Goal: Information Seeking & Learning: Learn about a topic

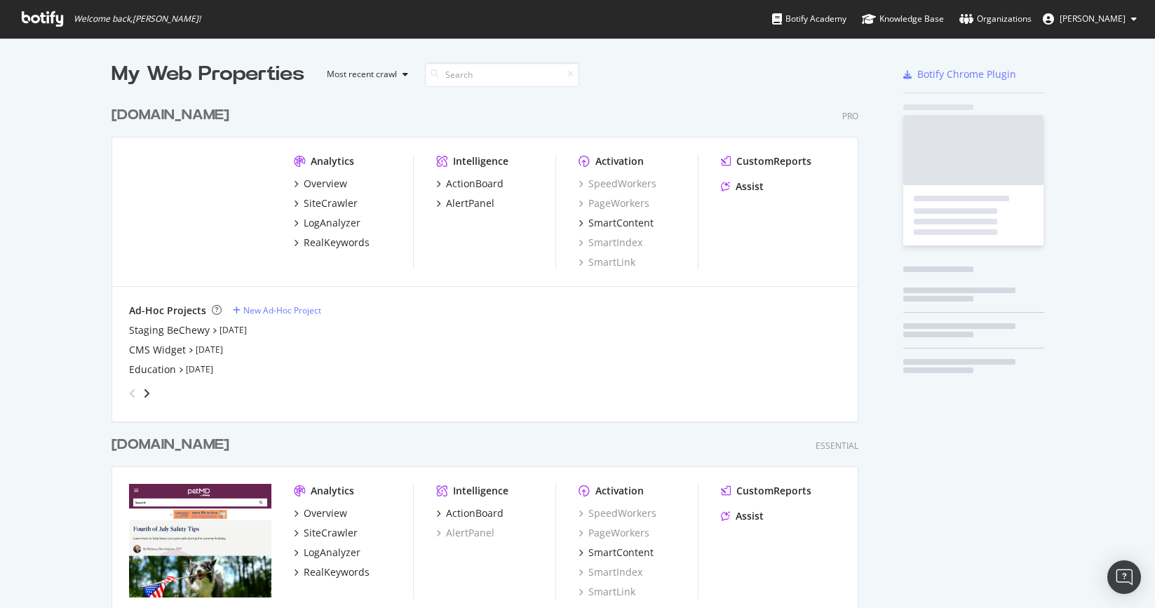
scroll to position [659, 758]
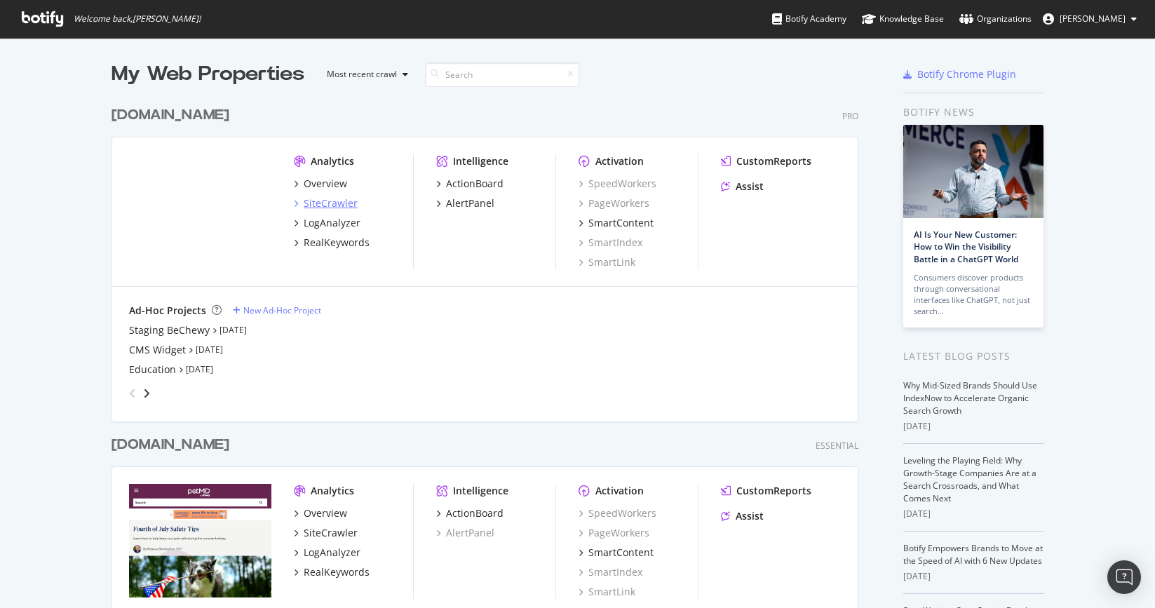
click at [325, 203] on div "SiteCrawler" at bounding box center [331, 203] width 54 height 14
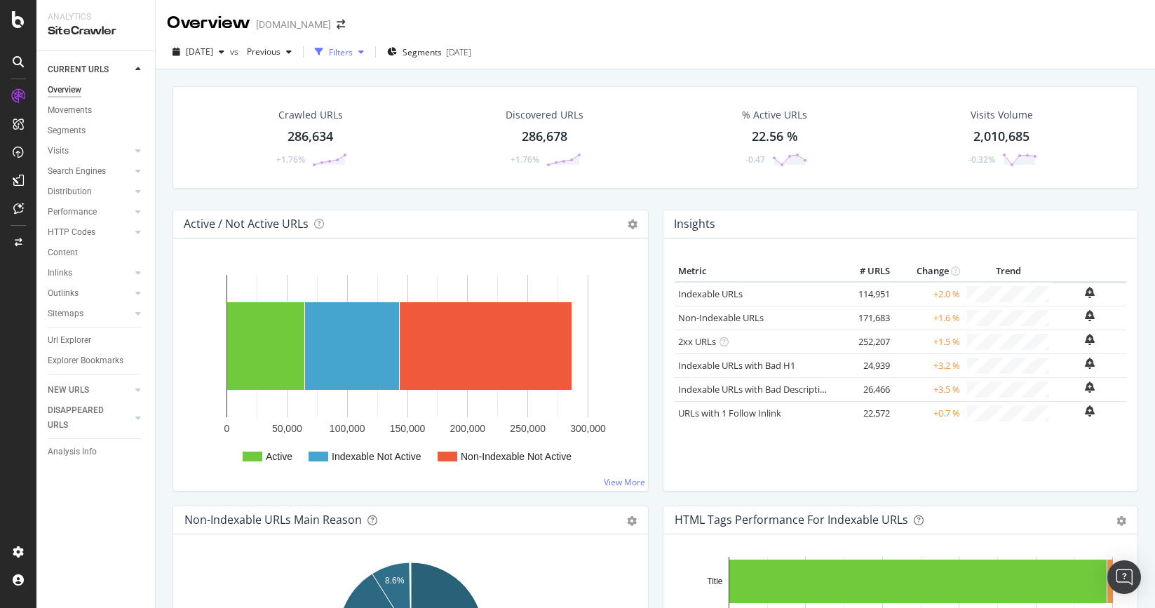
click at [353, 50] on div "Filters" at bounding box center [341, 52] width 24 height 12
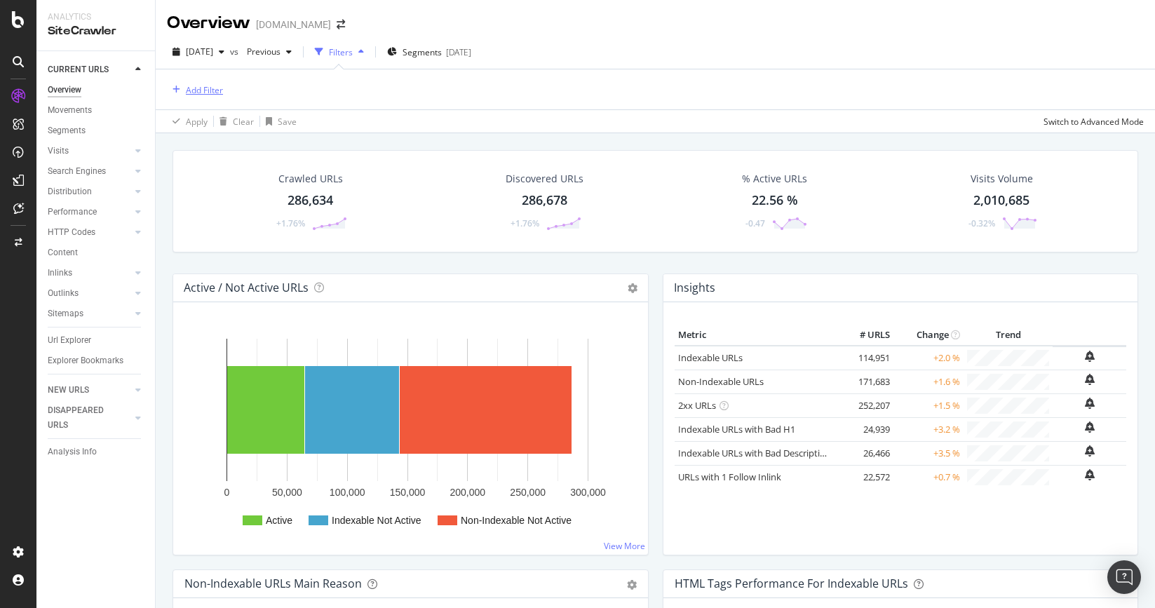
click at [218, 89] on div "Add Filter" at bounding box center [204, 90] width 37 height 12
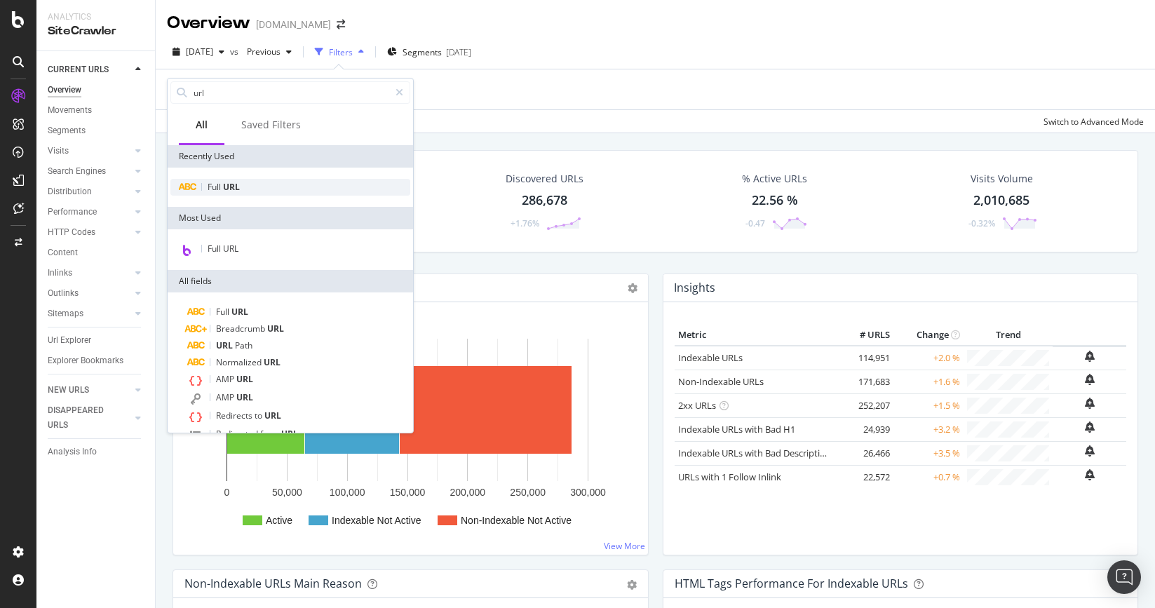
type input "url"
click at [242, 181] on div "Full URL" at bounding box center [290, 187] width 240 height 17
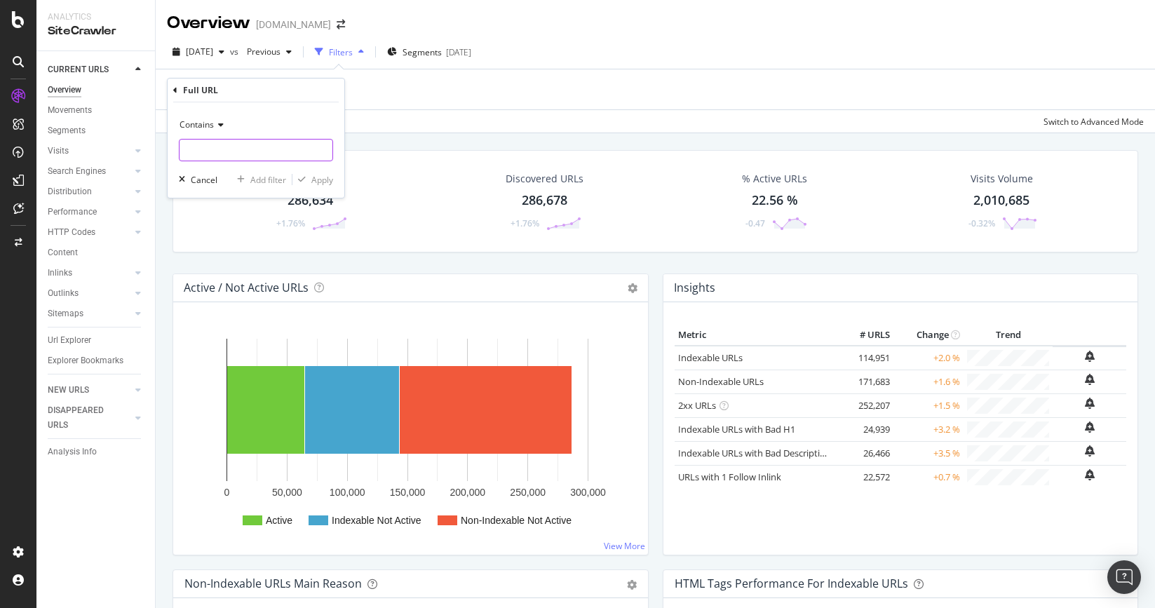
click at [229, 144] on input "text" at bounding box center [255, 150] width 153 height 22
type input "_p7"
click at [311, 176] on div "Apply" at bounding box center [322, 180] width 22 height 12
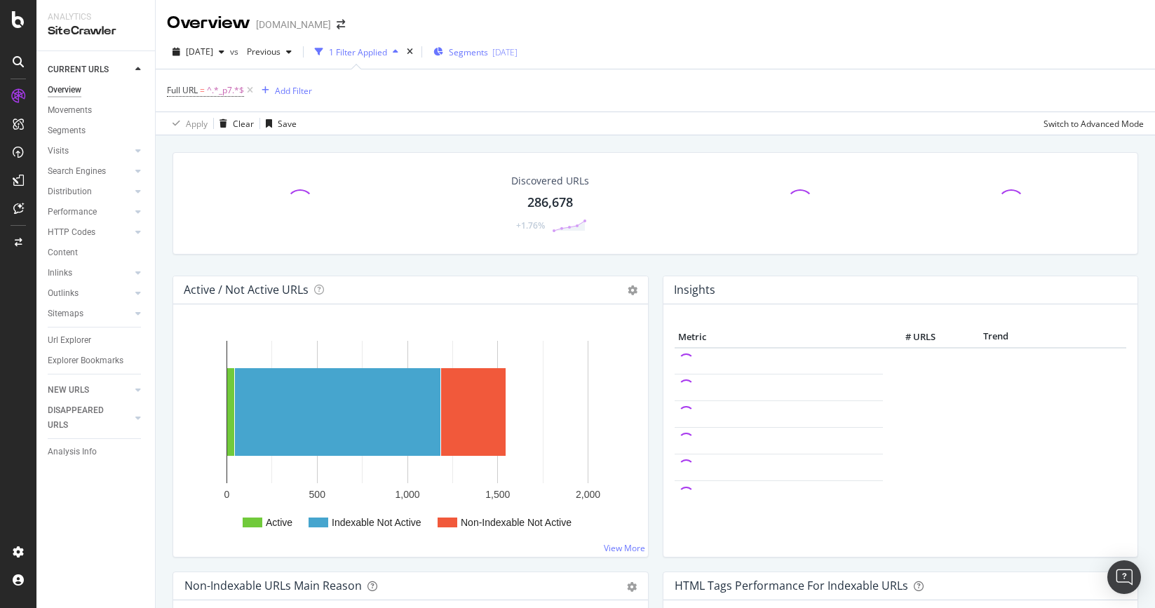
click at [488, 47] on span "Segments" at bounding box center [468, 52] width 39 height 12
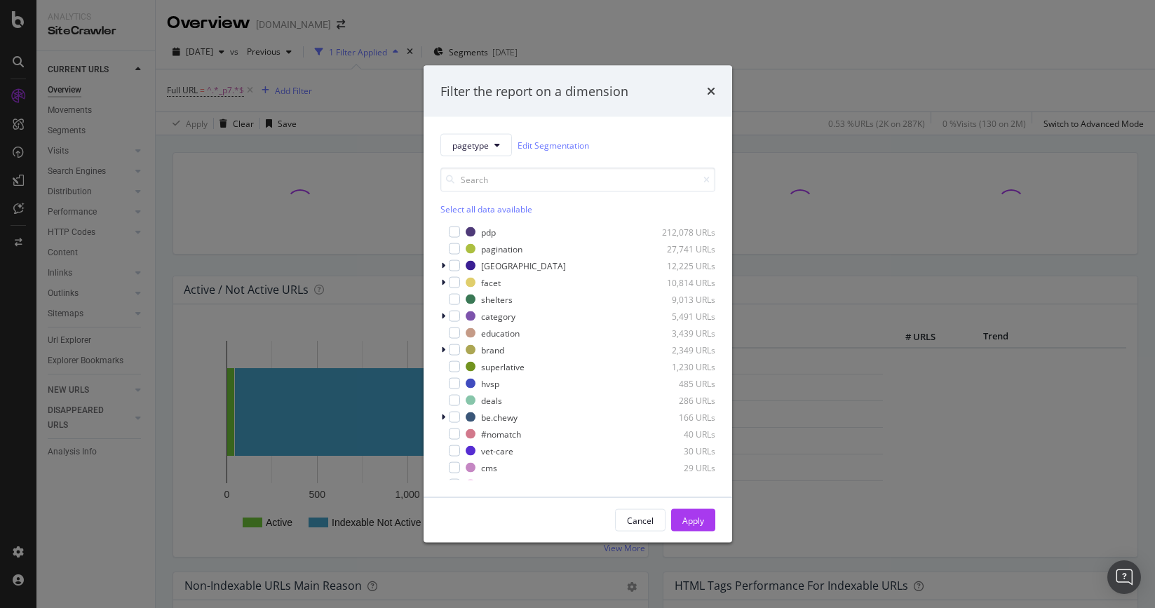
click at [519, 43] on div "Filter the report on a dimension pagetype Edit Segmentation Select all data ava…" at bounding box center [577, 304] width 1155 height 608
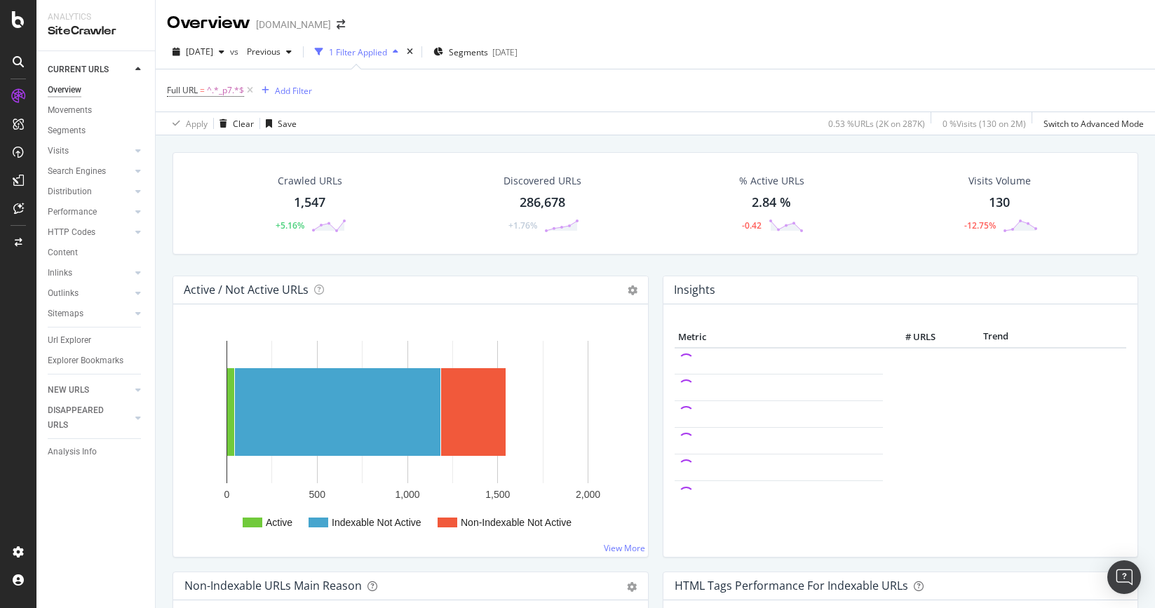
click at [304, 209] on div "1,547" at bounding box center [310, 202] width 32 height 18
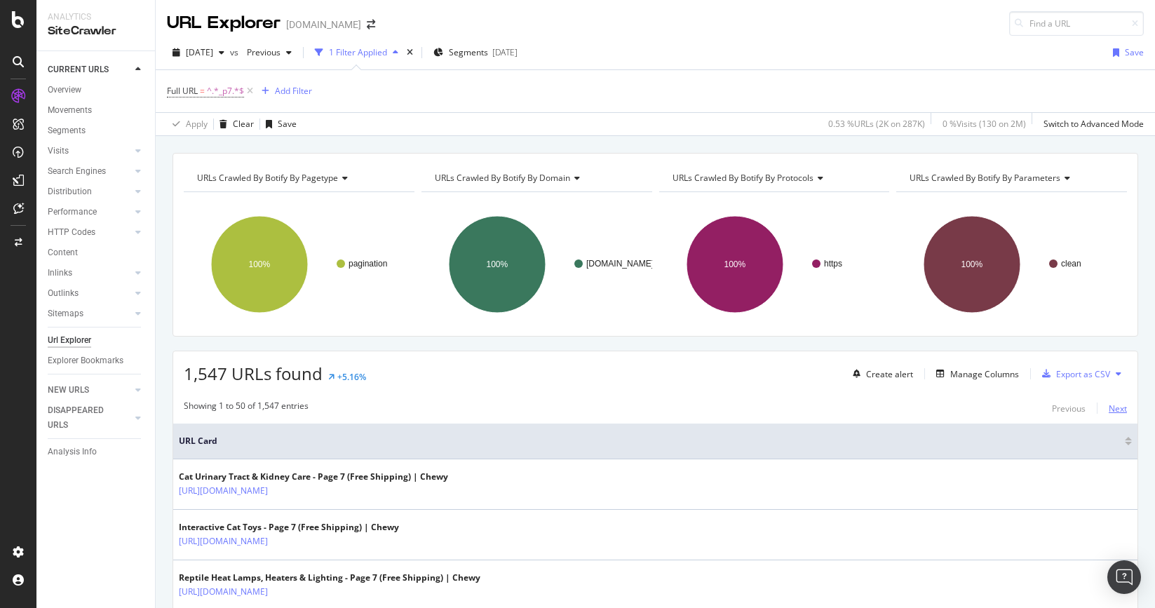
click at [1115, 408] on div "Next" at bounding box center [1117, 408] width 18 height 12
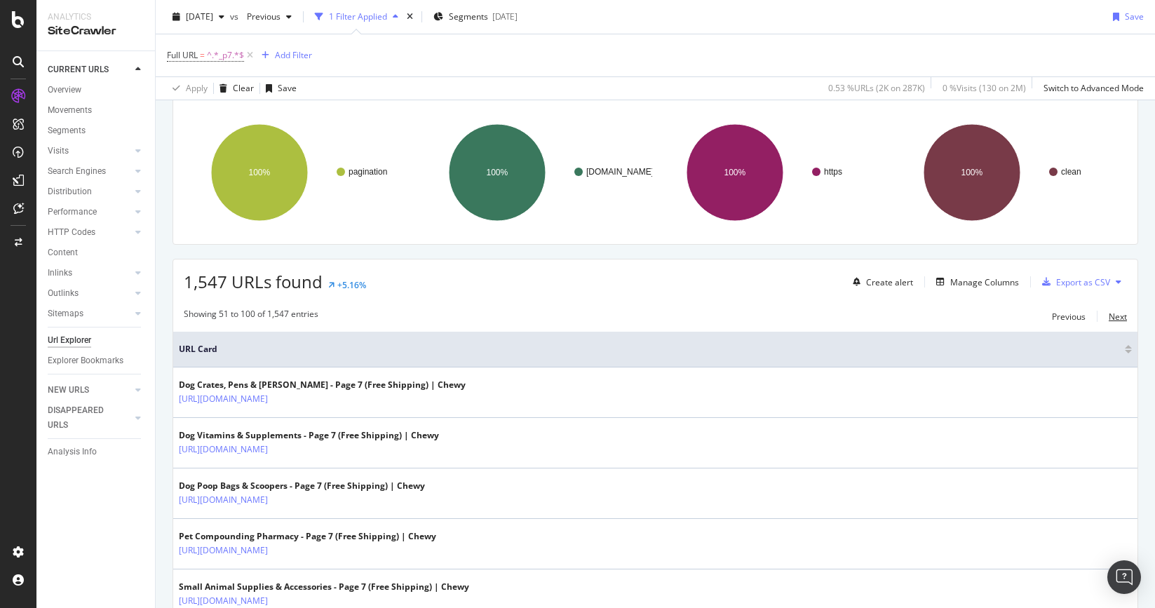
scroll to position [96, 0]
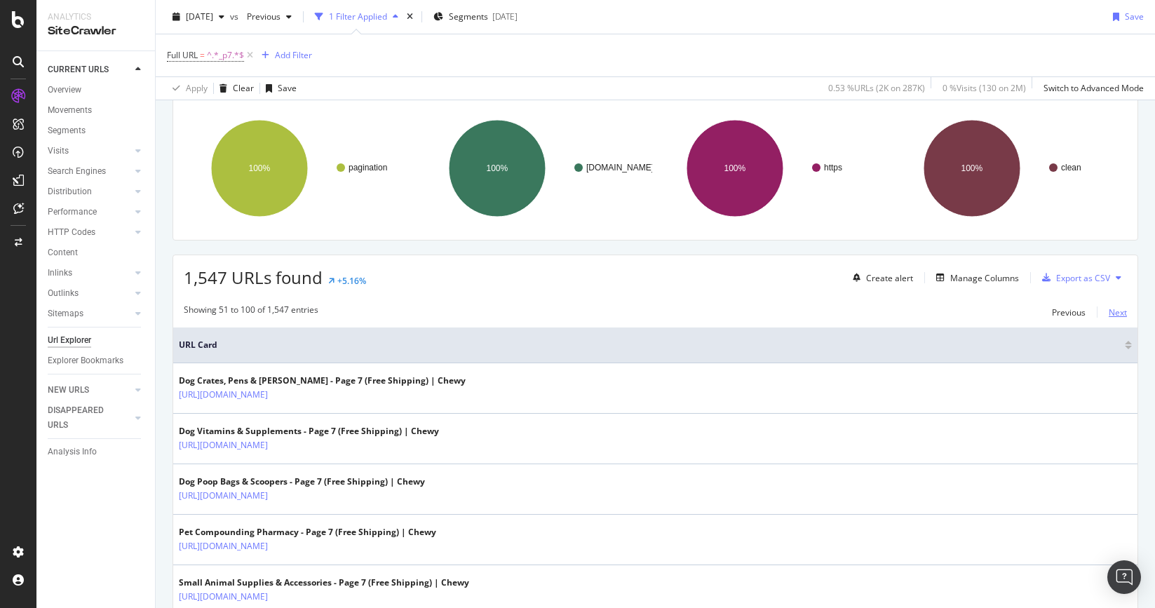
click at [1120, 310] on div "Next" at bounding box center [1117, 312] width 18 height 12
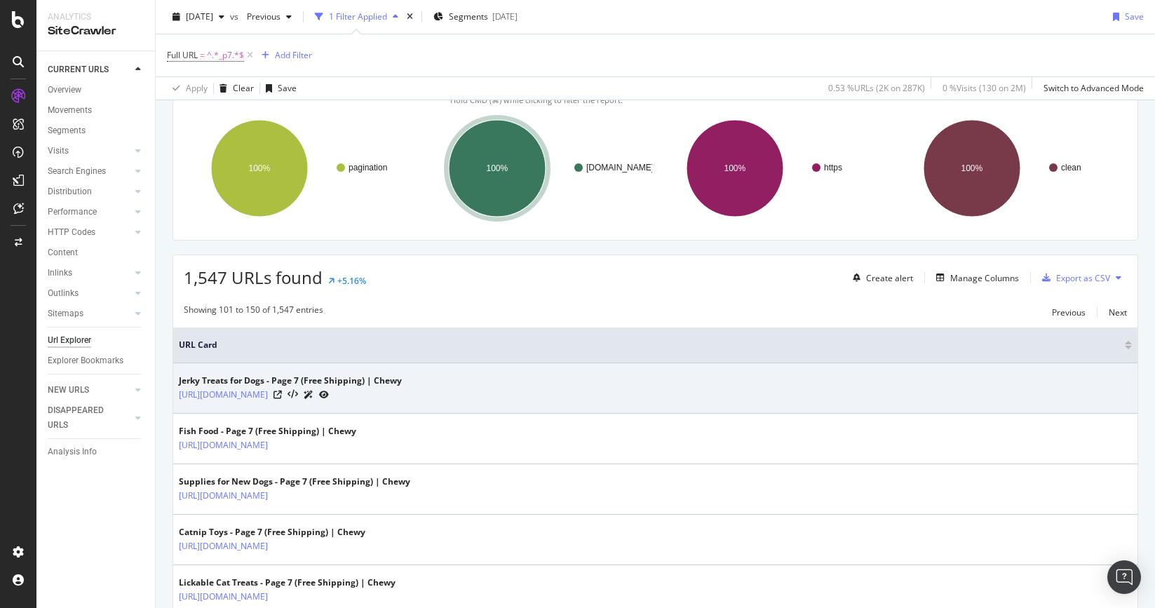
click at [215, 367] on td "Jerky Treats for Dogs - Page 7 (Free Shipping) | Chewy [URL][DOMAIN_NAME]" at bounding box center [655, 388] width 964 height 50
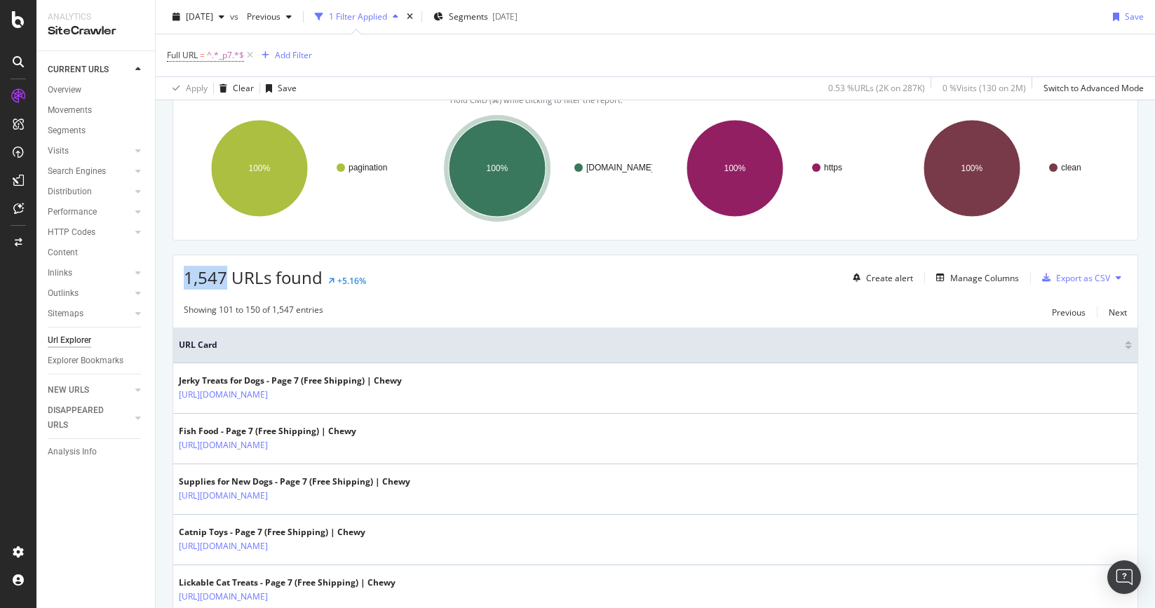
drag, startPoint x: 225, startPoint y: 278, endPoint x: 165, endPoint y: 276, distance: 59.6
copy span "1,547"
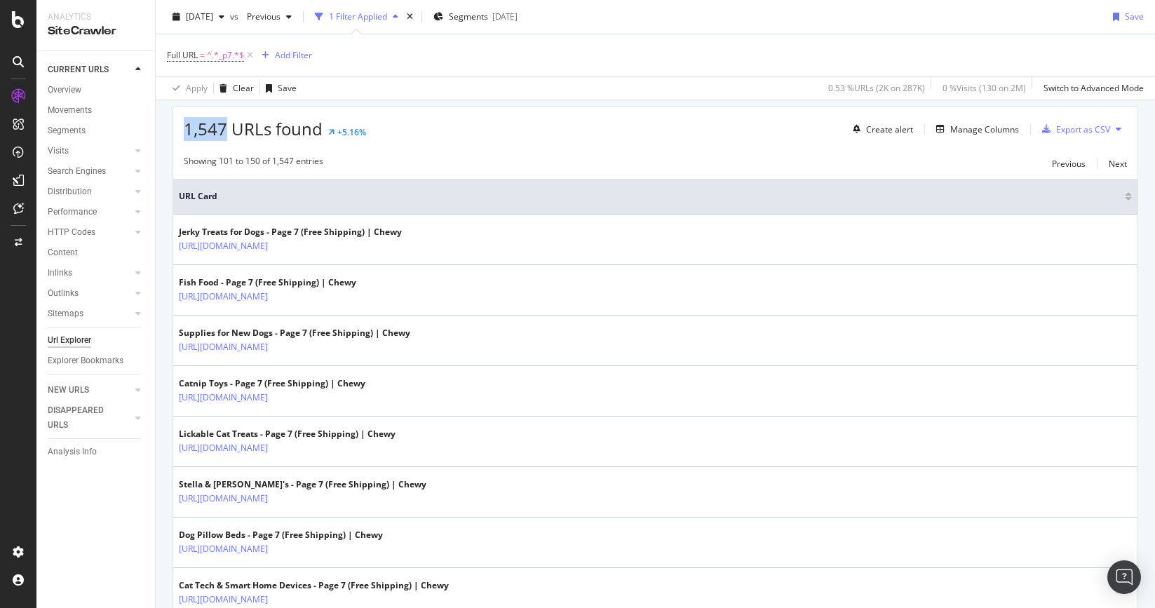
scroll to position [0, 0]
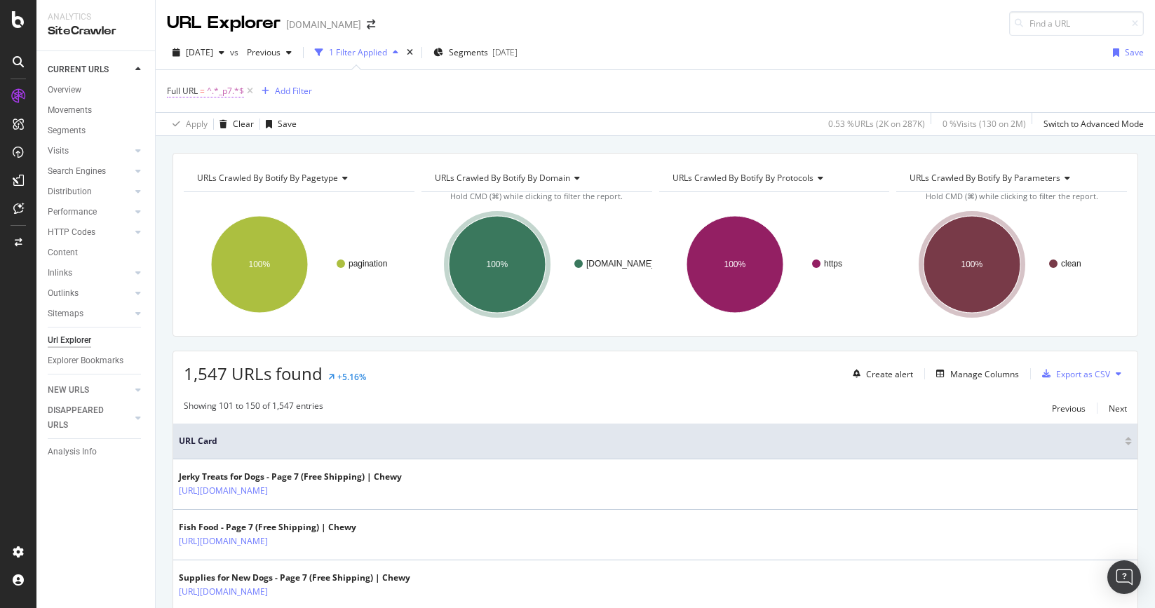
click at [198, 93] on span "Full URL = ^.*_p7.*$" at bounding box center [205, 91] width 77 height 13
drag, startPoint x: 196, startPoint y: 150, endPoint x: 205, endPoint y: 150, distance: 9.1
click at [205, 150] on input "_p7" at bounding box center [245, 149] width 132 height 22
type input "_p2"
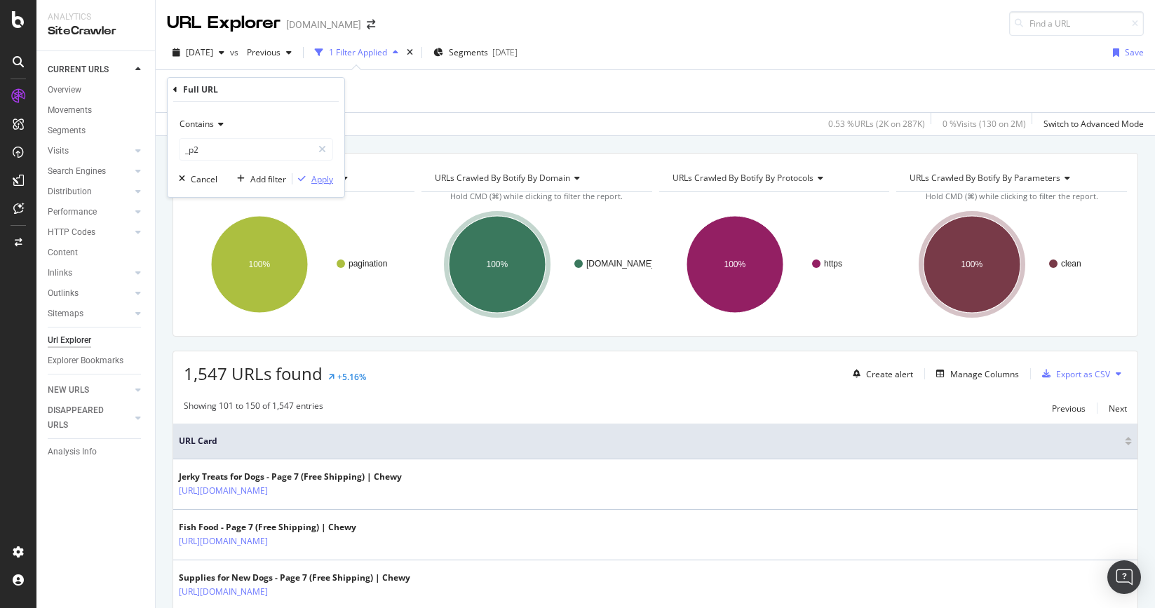
click at [329, 175] on div "Apply" at bounding box center [322, 179] width 22 height 12
